Goal: Task Accomplishment & Management: Manage account settings

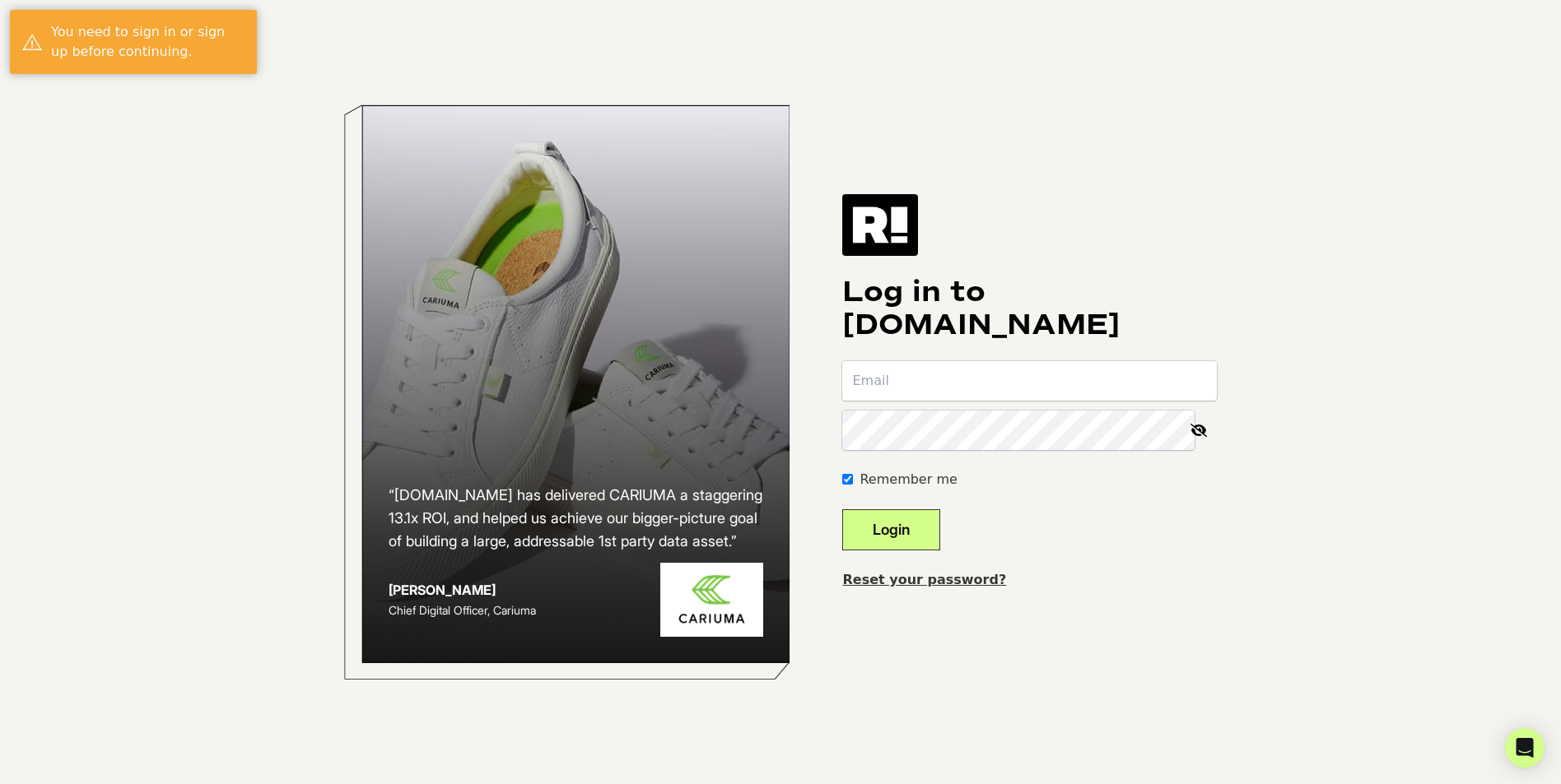
click at [1006, 374] on input "email" at bounding box center [1029, 380] width 375 height 40
type input "elocatelli@capillus.com"
click at [940, 527] on button "Login" at bounding box center [891, 529] width 98 height 41
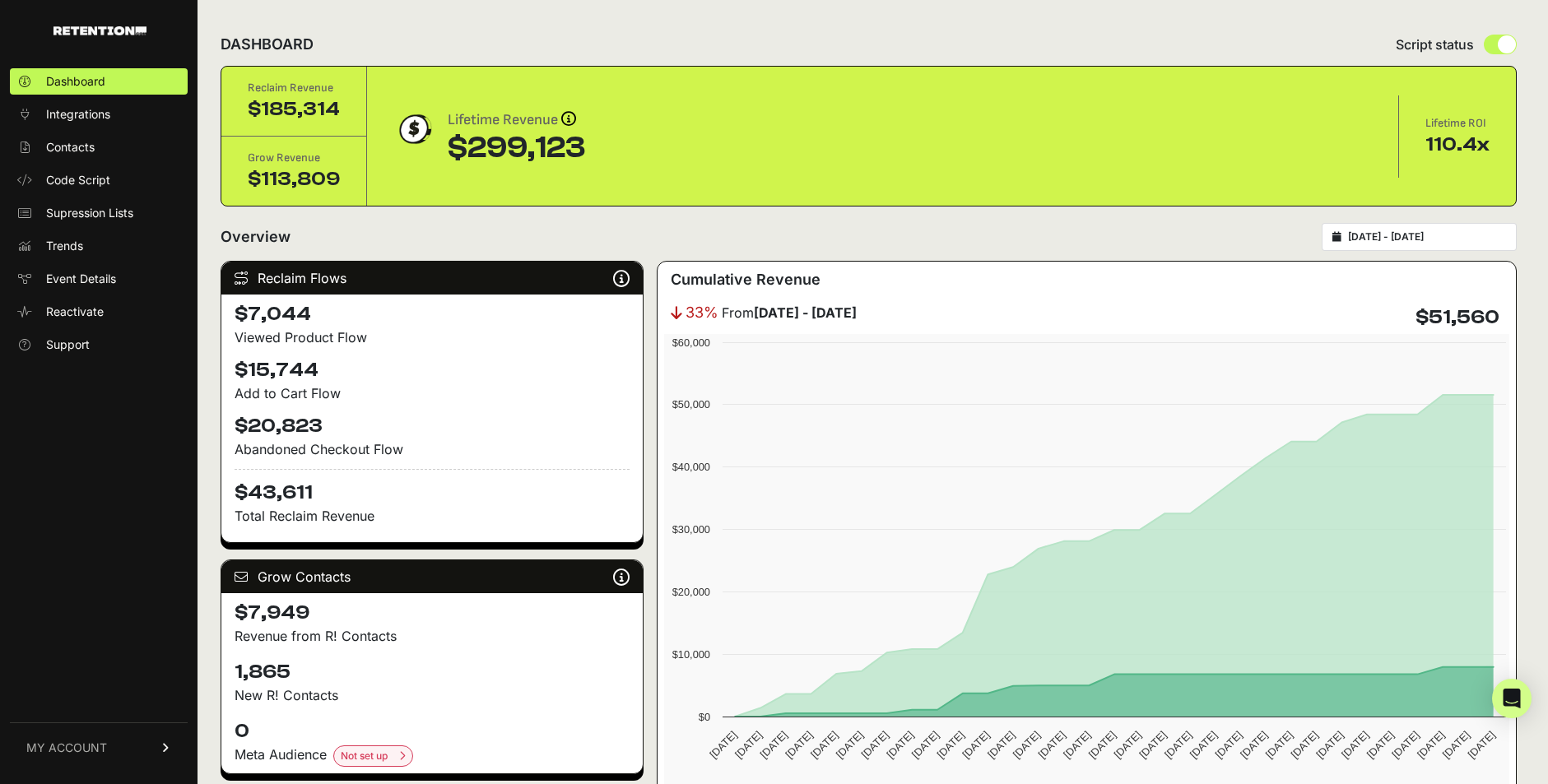
click at [75, 740] on span "MY ACCOUNT" at bounding box center [66, 748] width 81 height 17
click at [102, 726] on span "Subscription" at bounding box center [80, 726] width 67 height 17
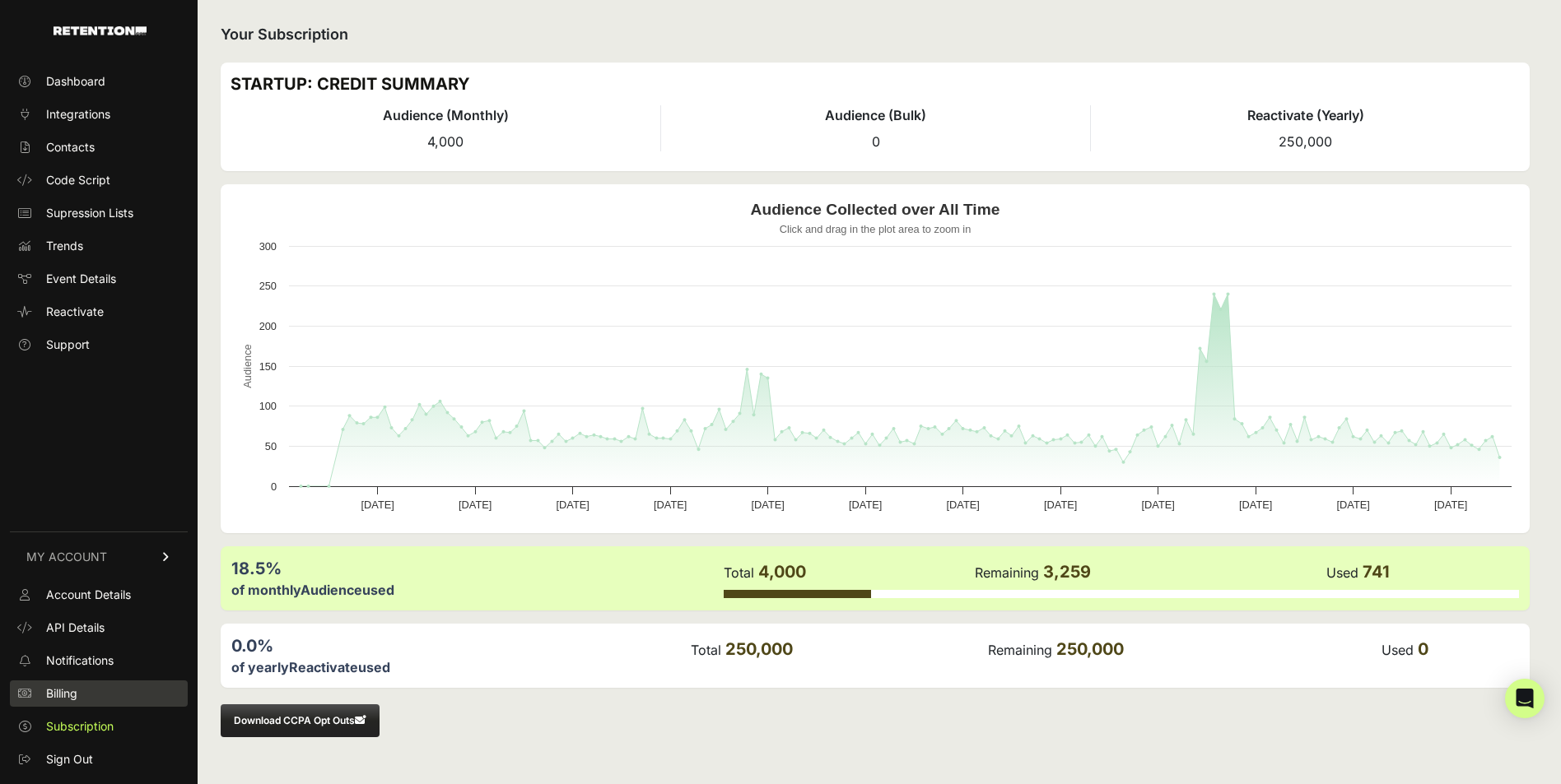
click at [92, 696] on link "Billing" at bounding box center [98, 694] width 178 height 27
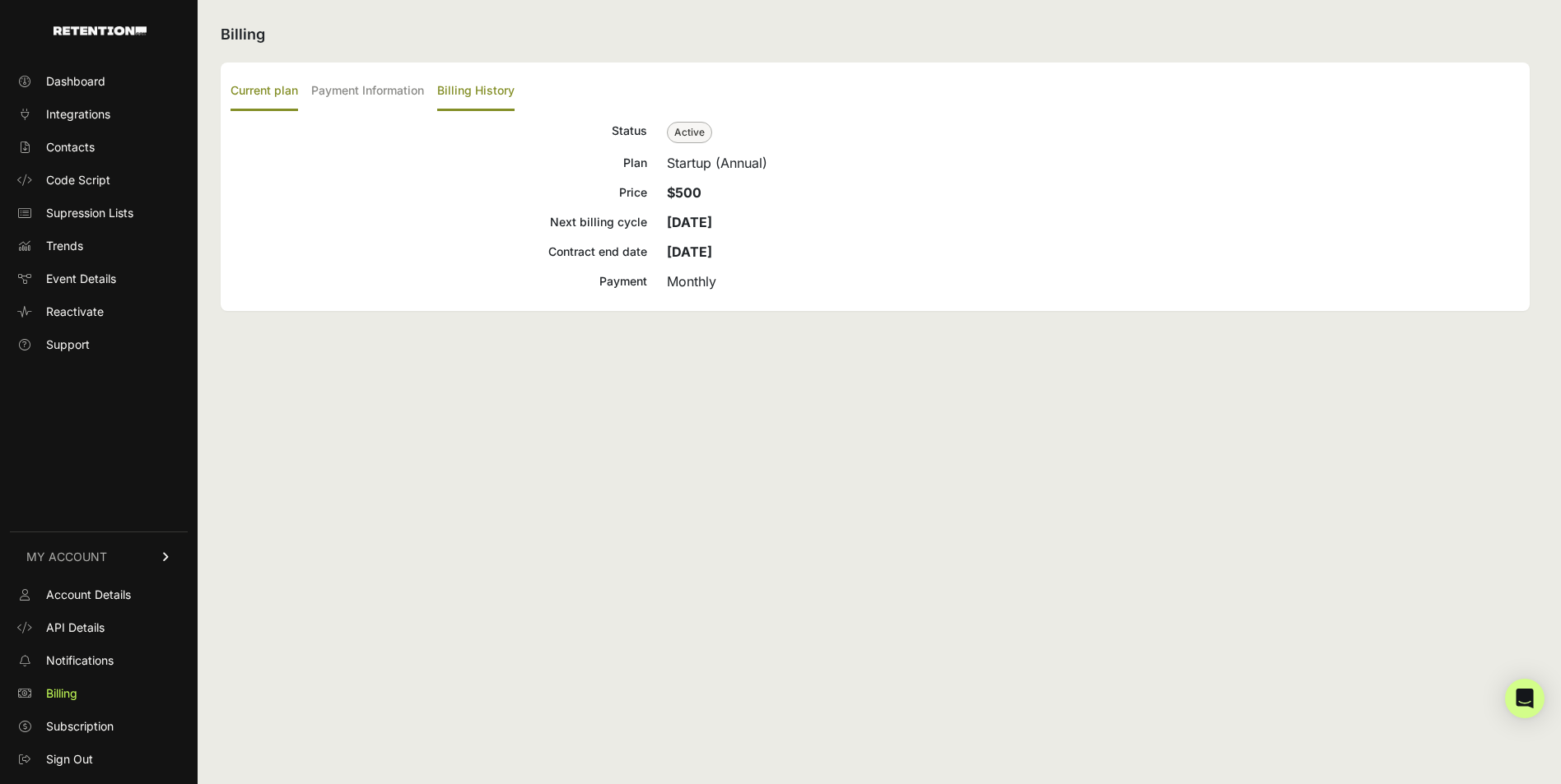
click at [473, 95] on label "Billing History" at bounding box center [475, 92] width 77 height 39
click at [0, 0] on input "Billing History" at bounding box center [0, 0] width 0 height 0
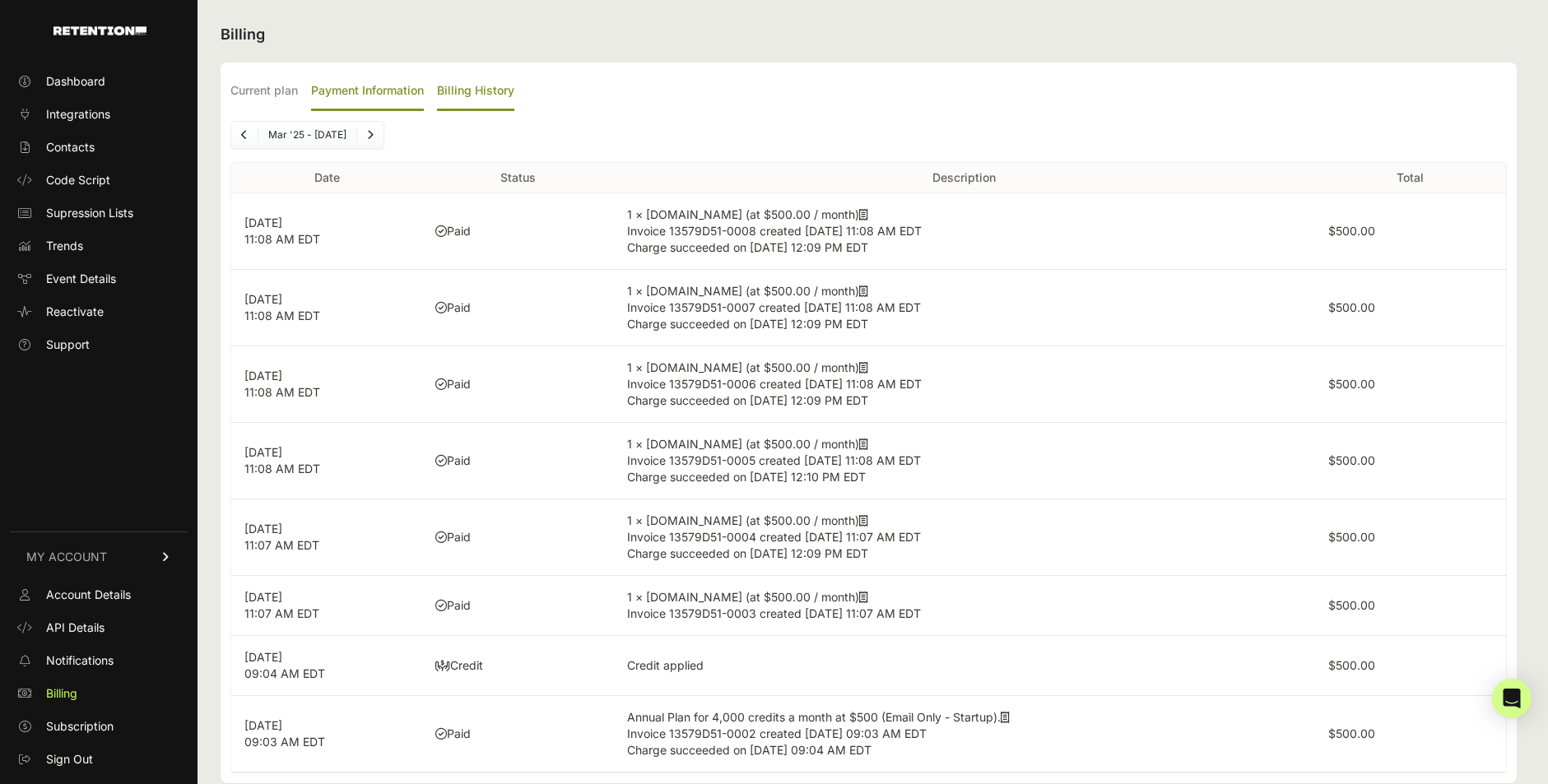
click at [384, 96] on label "Payment Information" at bounding box center [366, 92] width 112 height 39
click at [0, 0] on input "Payment Information" at bounding box center [0, 0] width 0 height 0
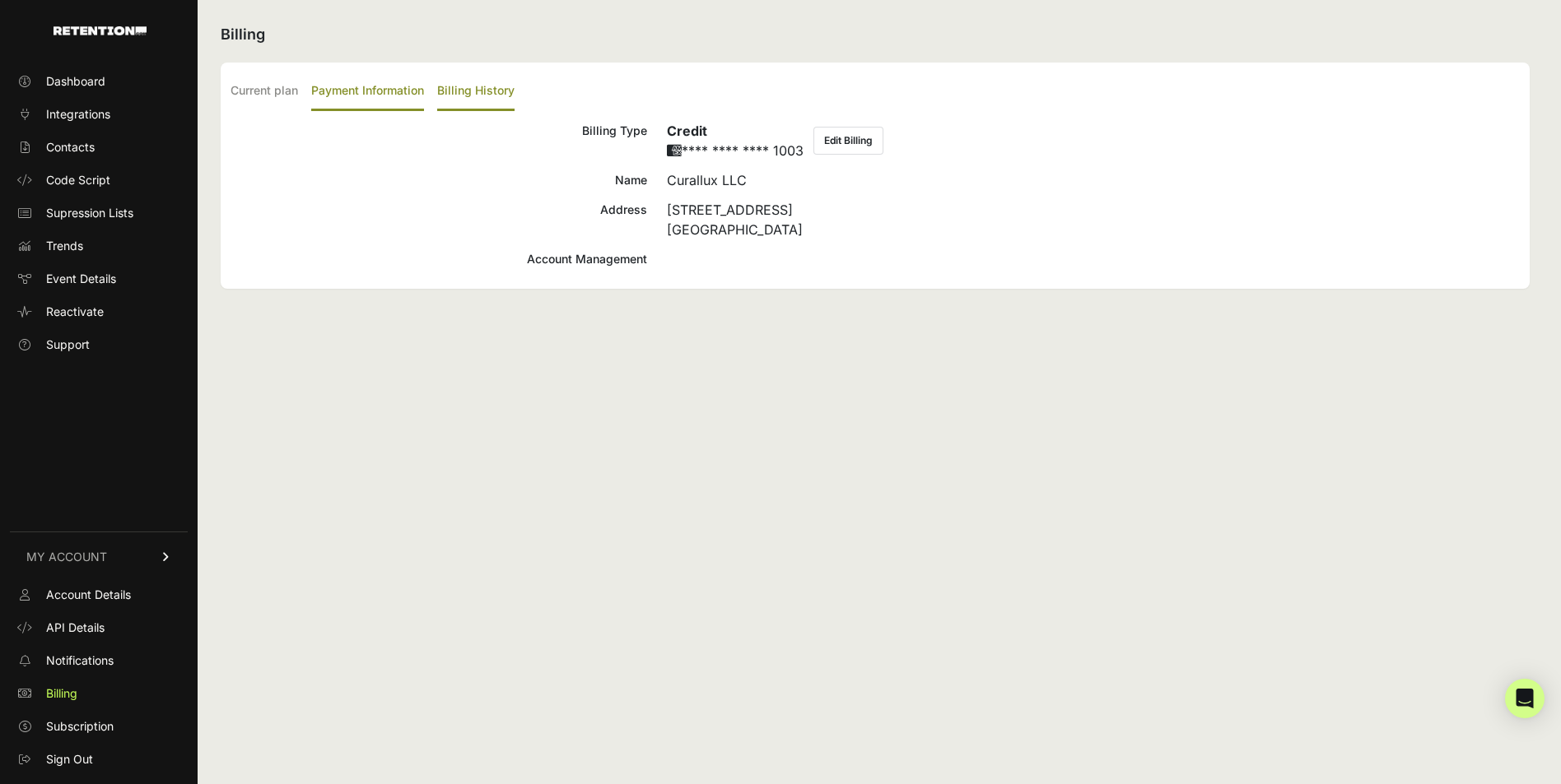
click at [468, 92] on label "Billing History" at bounding box center [475, 92] width 77 height 39
click at [0, 0] on input "Billing History" at bounding box center [0, 0] width 0 height 0
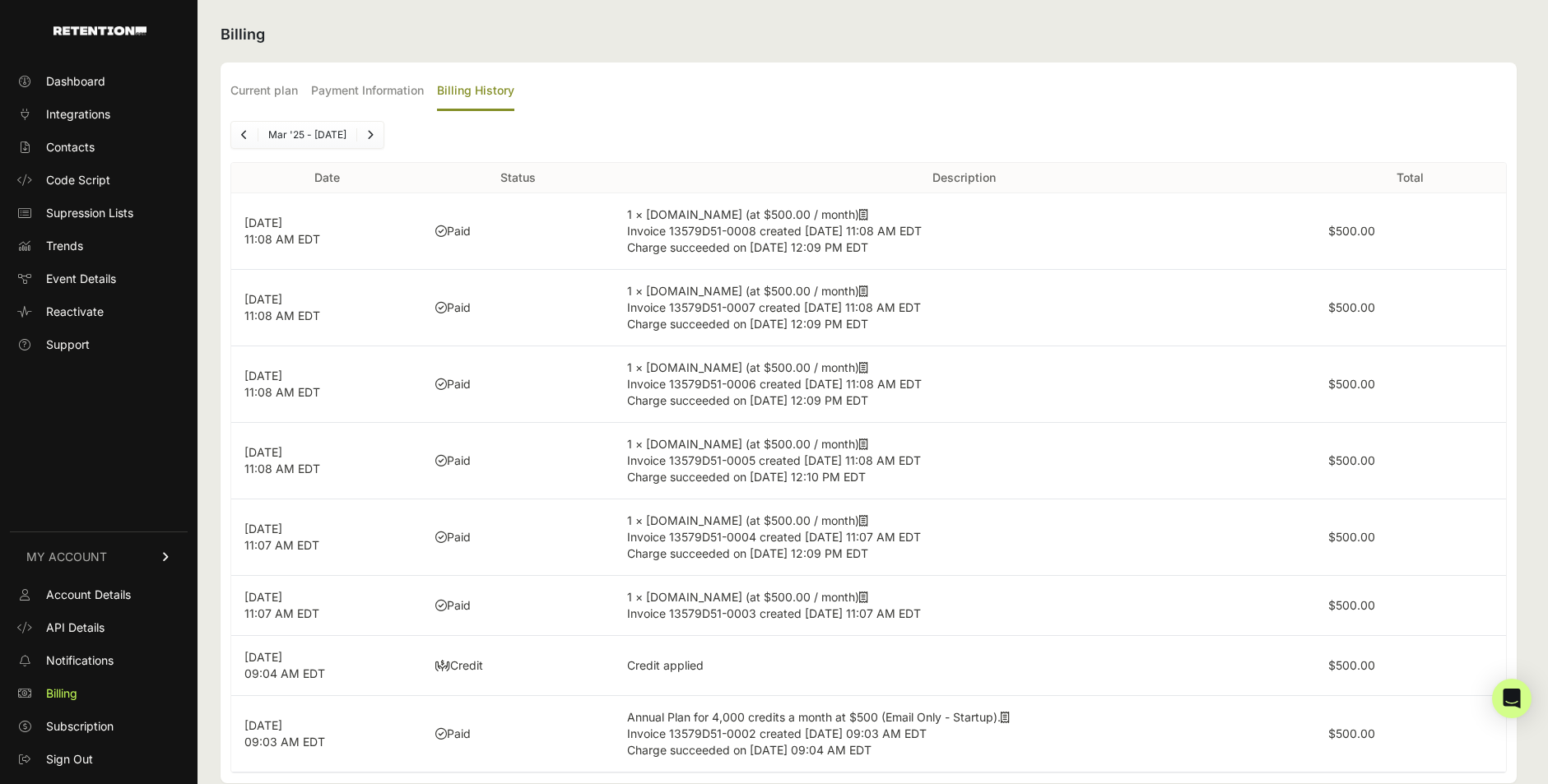
drag, startPoint x: 1334, startPoint y: 302, endPoint x: 1313, endPoint y: 300, distance: 21.1
click at [1327, 294] on td "$500.00" at bounding box center [1411, 308] width 191 height 76
click at [738, 240] on span "Charge succeeded on [DATE] 12:09 PM EDT" at bounding box center [747, 247] width 241 height 14
click at [535, 228] on td "Paid" at bounding box center [518, 231] width 191 height 76
click at [273, 85] on label "Current plan" at bounding box center [264, 92] width 67 height 39
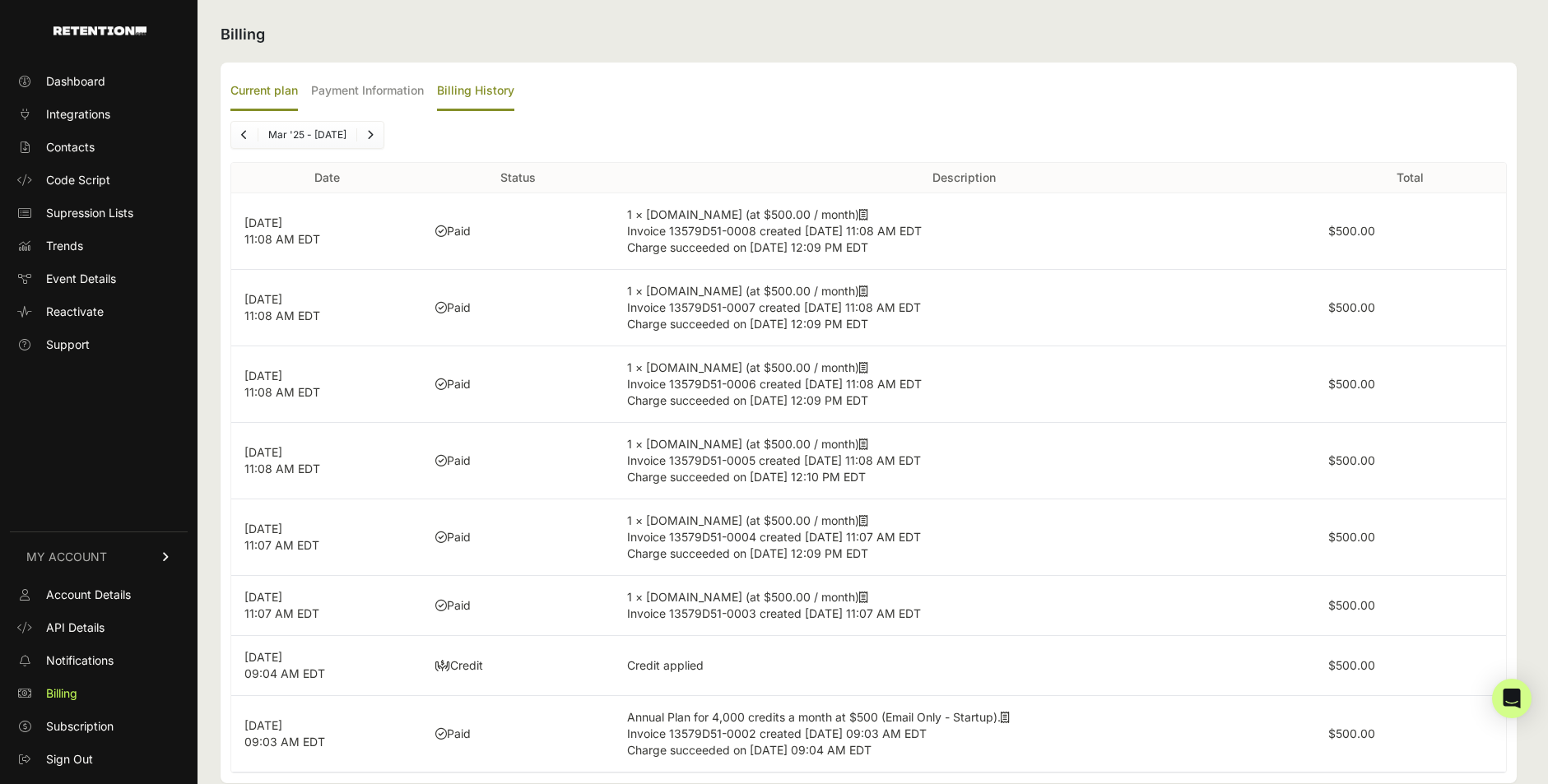
click at [0, 0] on input "Current plan" at bounding box center [0, 0] width 0 height 0
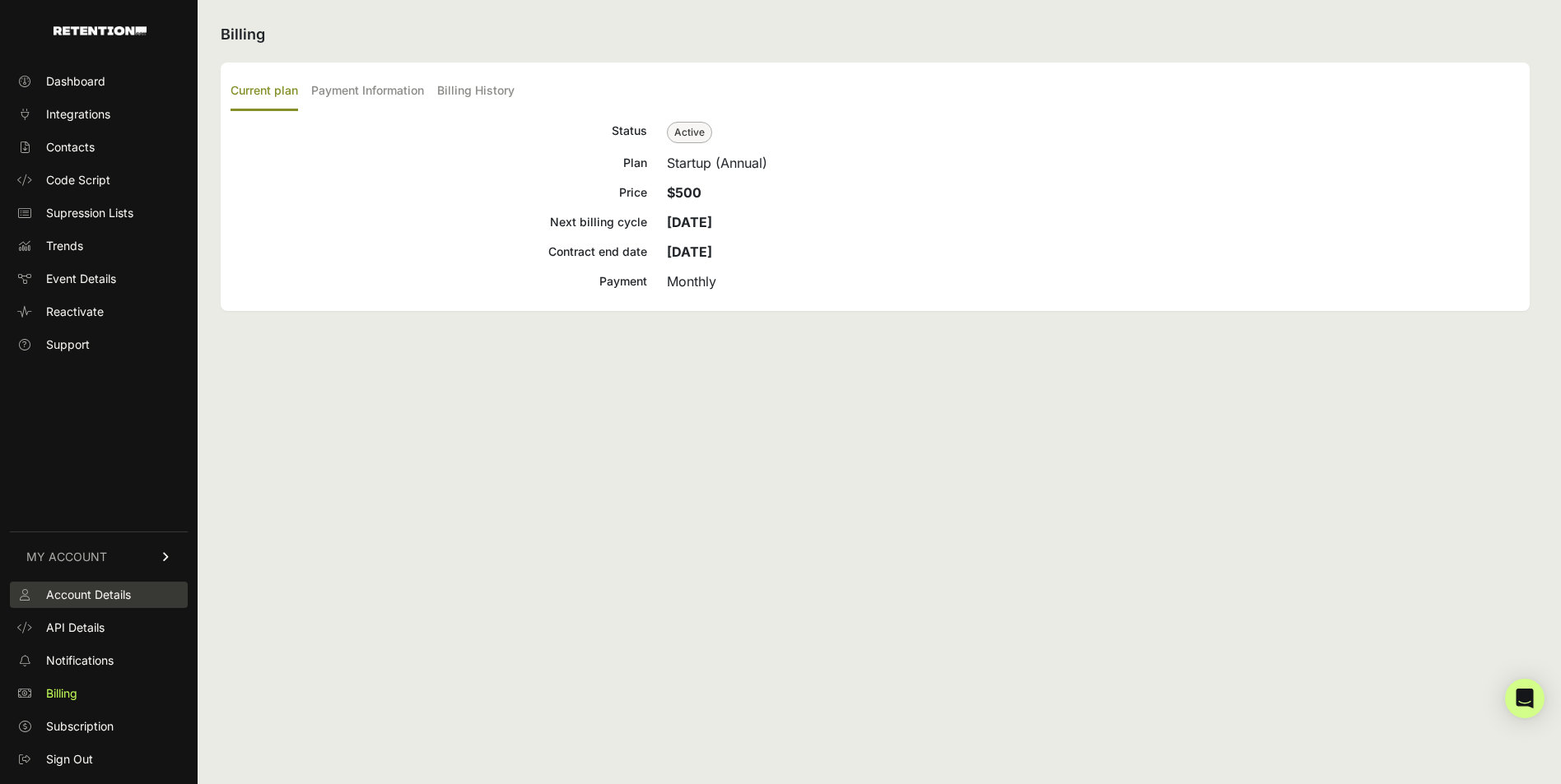
click at [95, 605] on link "Account Details" at bounding box center [98, 595] width 178 height 27
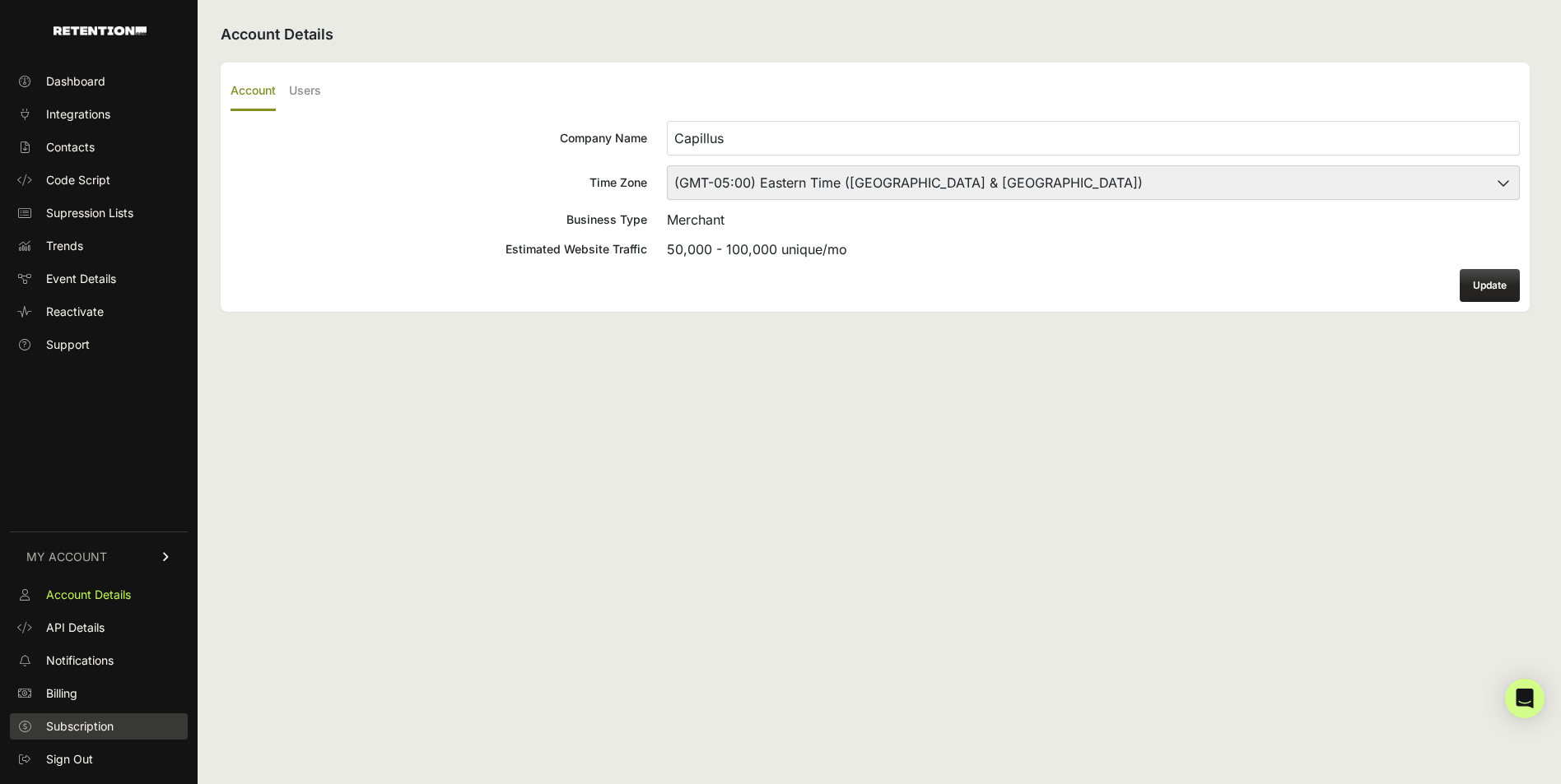
click at [79, 729] on span "Subscription" at bounding box center [80, 726] width 67 height 17
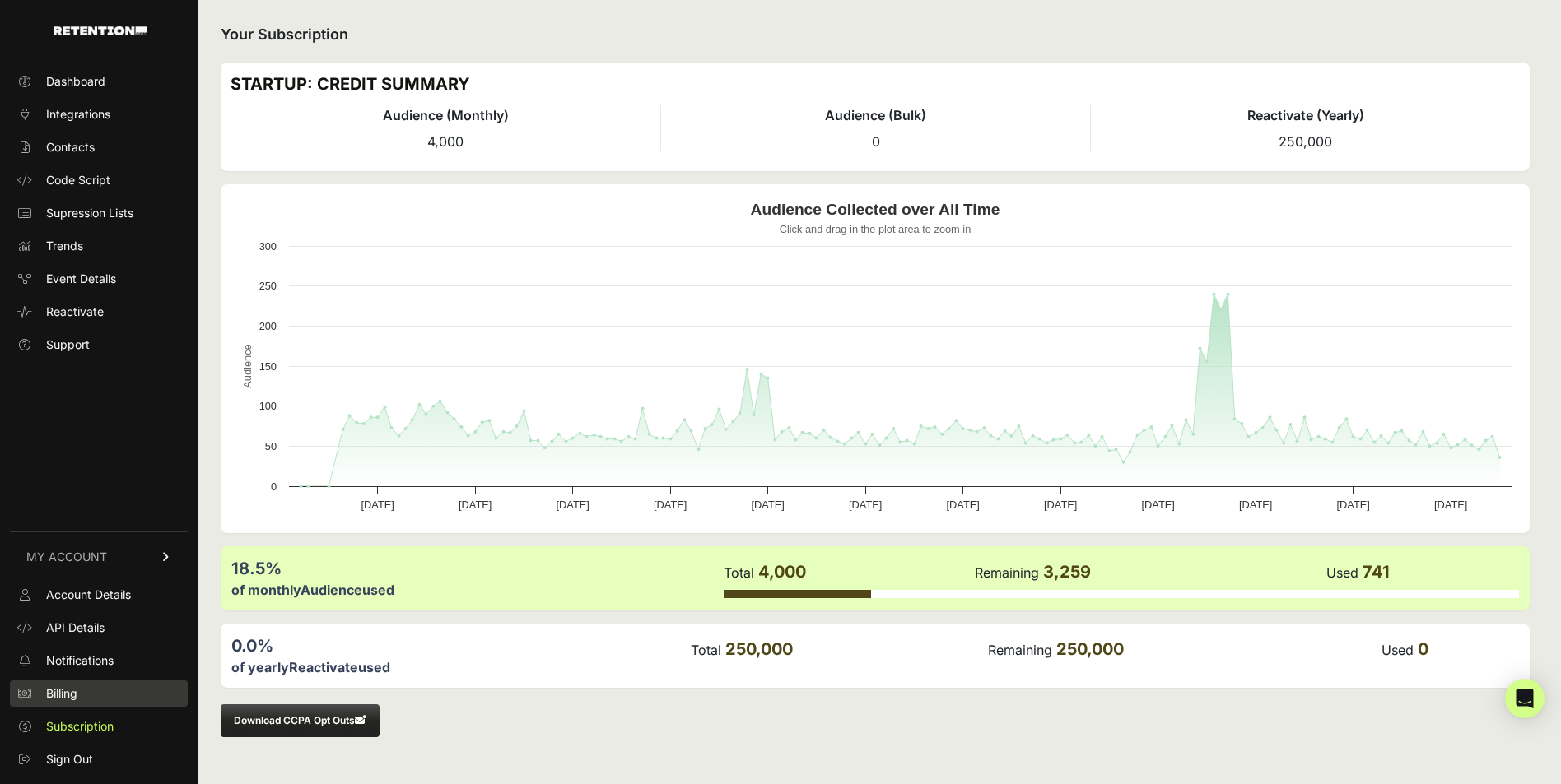
click at [43, 693] on link "Billing" at bounding box center [98, 694] width 178 height 27
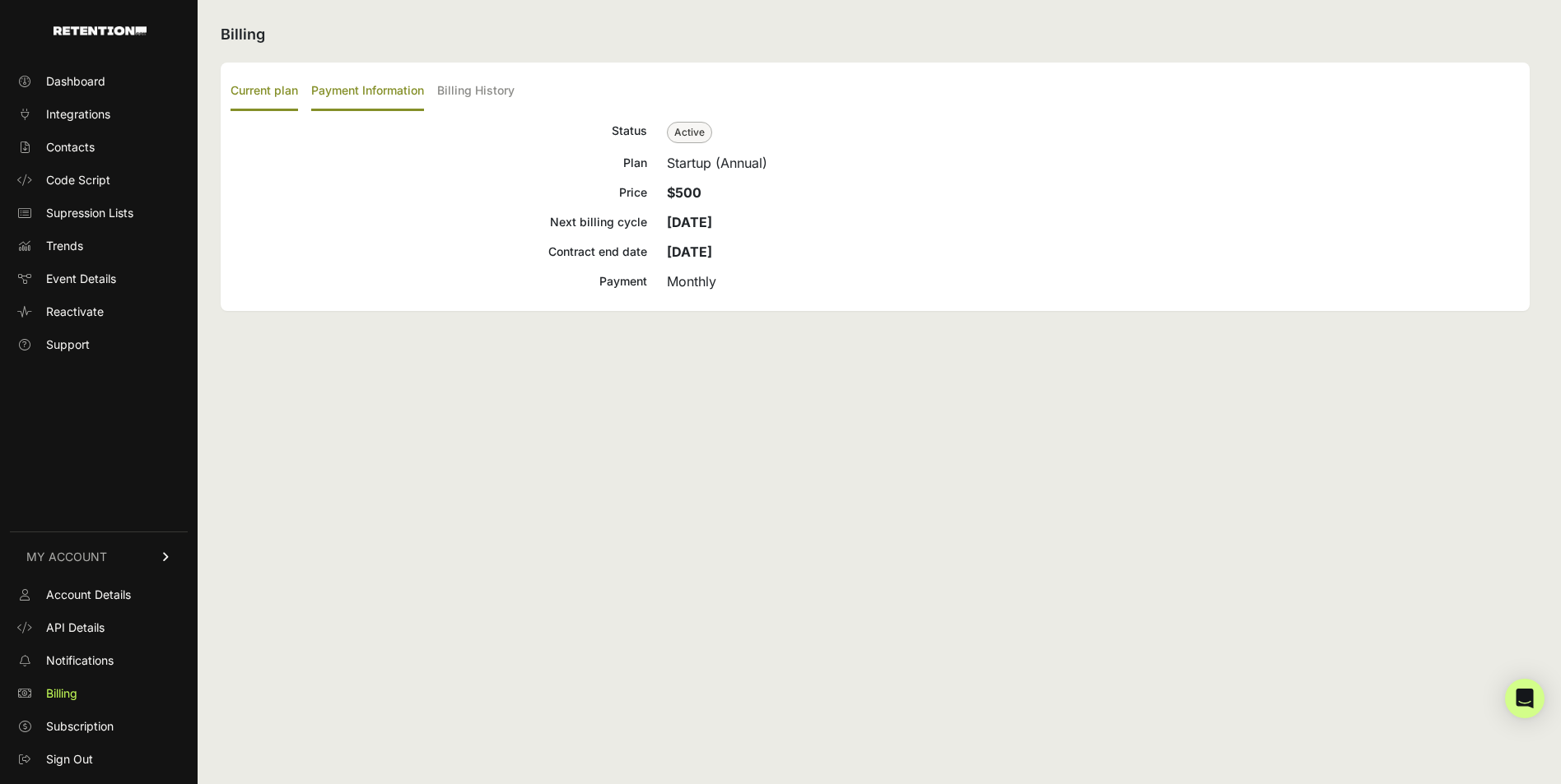
click at [360, 95] on label "Payment Information" at bounding box center [367, 92] width 112 height 39
click at [0, 0] on input "Payment Information" at bounding box center [0, 0] width 0 height 0
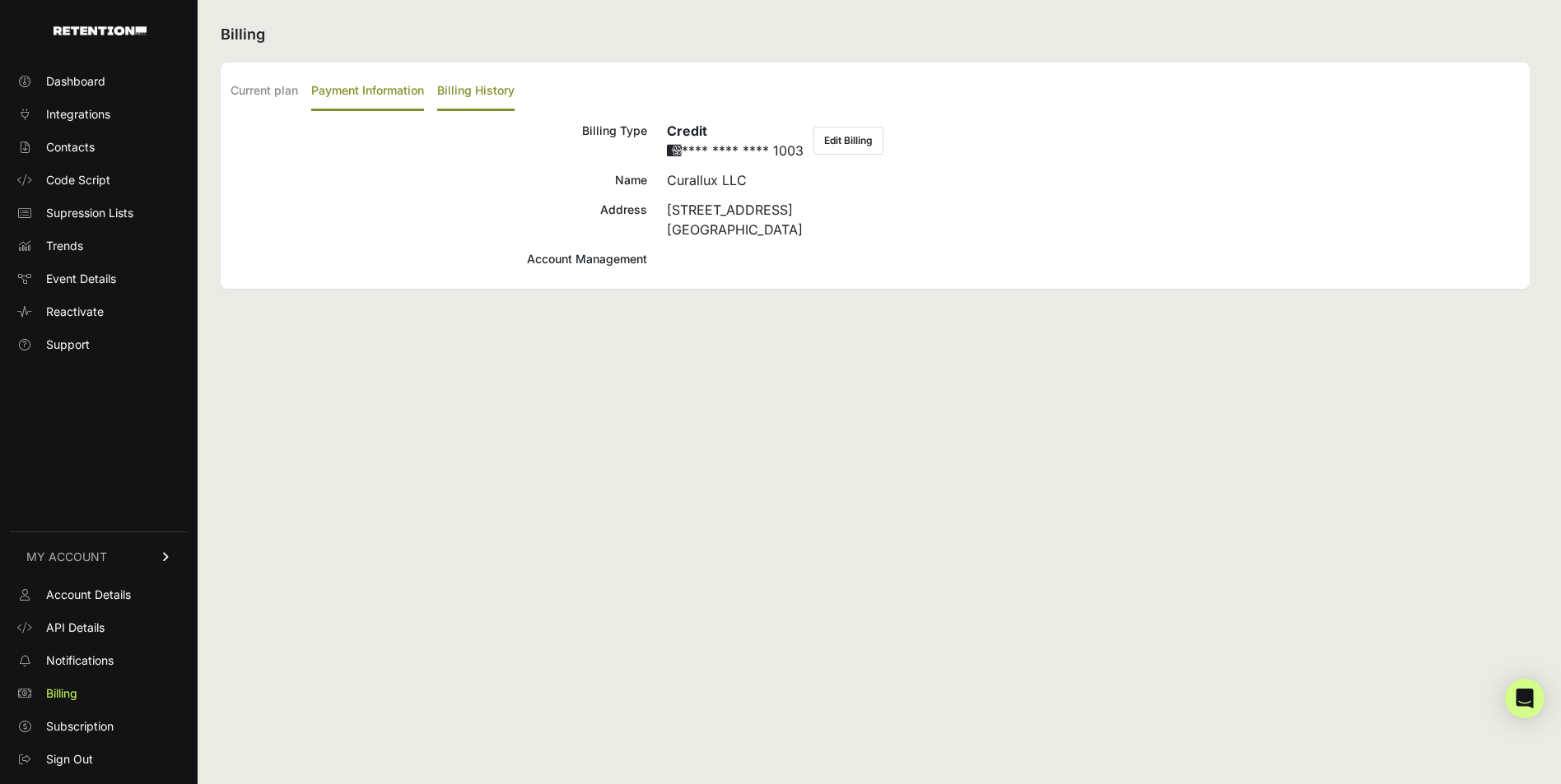
click at [509, 99] on label "Billing History" at bounding box center [475, 92] width 77 height 39
click at [0, 0] on input "Billing History" at bounding box center [0, 0] width 0 height 0
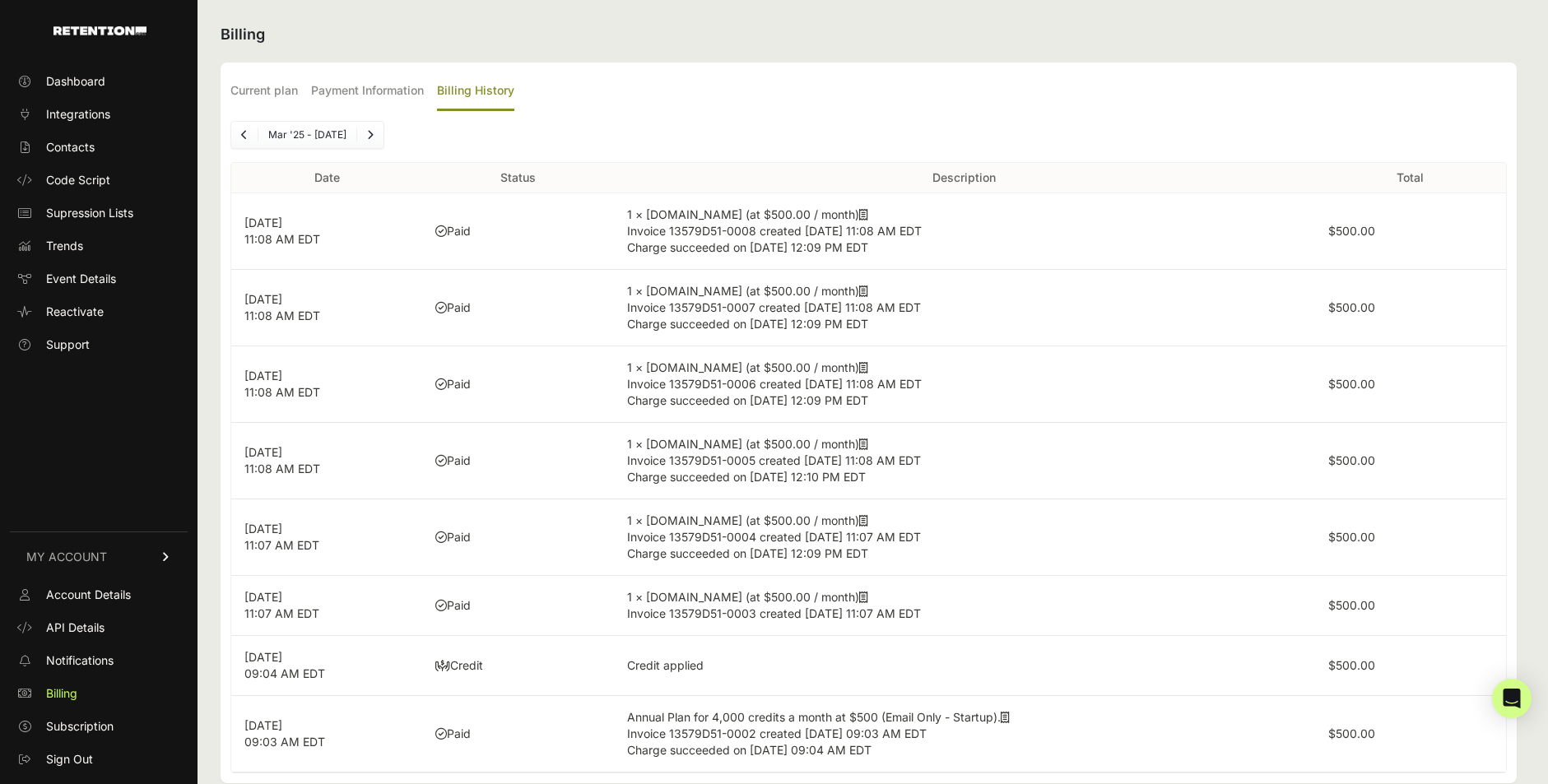
click at [300, 234] on p "[DATE] 11:08 AM EDT" at bounding box center [327, 231] width 165 height 33
click at [292, 227] on p "[DATE] 11:08 AM EDT" at bounding box center [327, 231] width 165 height 33
click at [830, 217] on td "1 × [DOMAIN_NAME] (at $500.00 / month) Invoice 13579D51-0008 created [DATE] 11:…" at bounding box center [965, 231] width 701 height 76
click at [827, 253] on span "Charge succeeded on [DATE] 12:09 PM EDT" at bounding box center [747, 247] width 241 height 14
click at [921, 234] on span "Invoice 13579D51-0008 created [DATE] 11:08 AM EDT" at bounding box center [774, 231] width 295 height 14
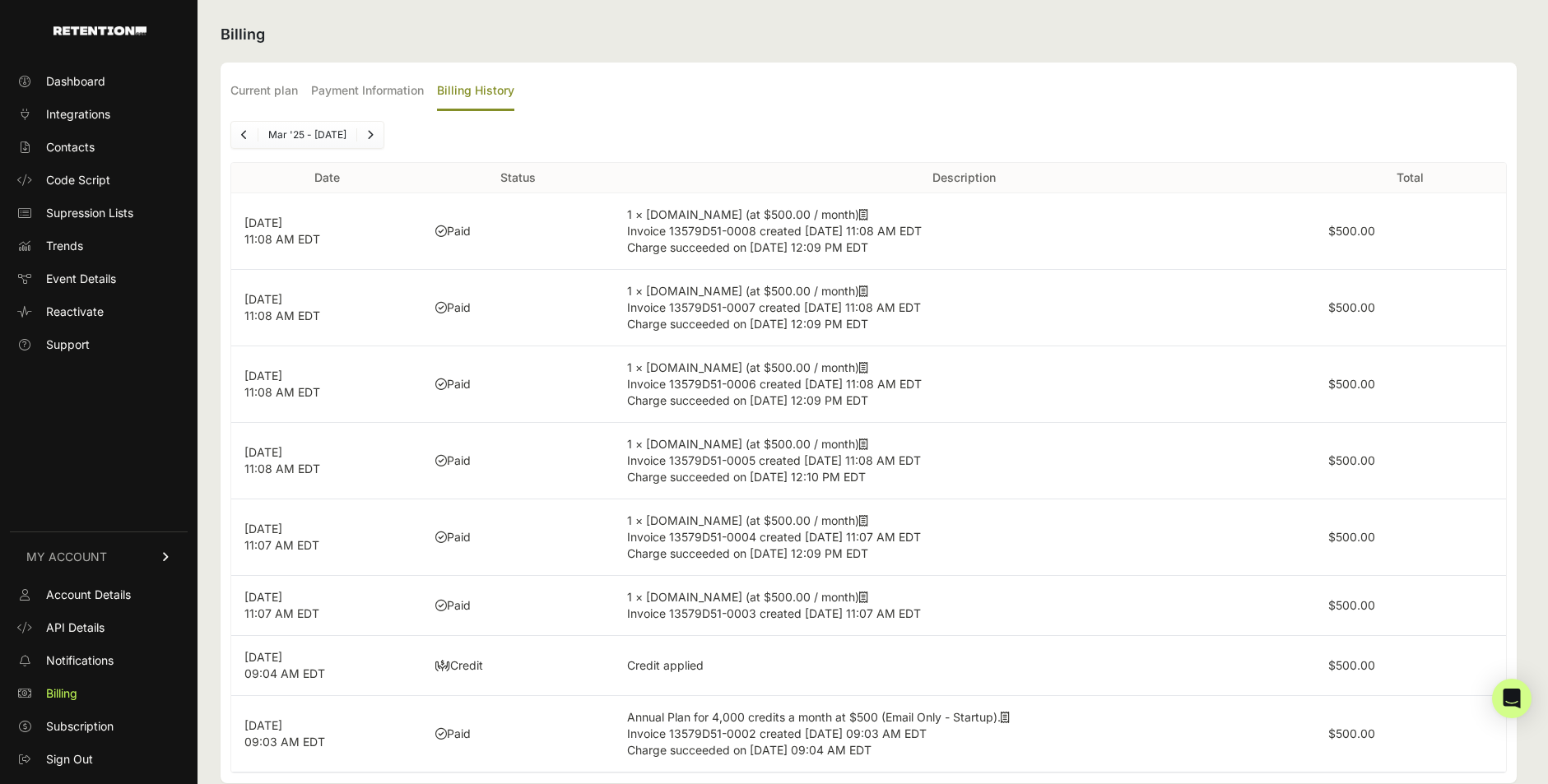
click at [1381, 229] on td "$500.00" at bounding box center [1411, 231] width 191 height 76
click at [1381, 230] on td "$500.00" at bounding box center [1411, 231] width 191 height 76
click at [859, 207] on u at bounding box center [864, 214] width 9 height 14
